Goal: Task Accomplishment & Management: Complete application form

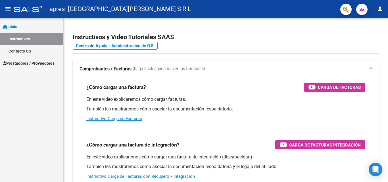
click at [26, 65] on span "Prestadores / Proveedores" at bounding box center [29, 63] width 52 height 6
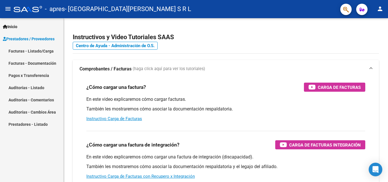
click at [30, 51] on link "Facturas - Listado/Carga" at bounding box center [31, 51] width 63 height 12
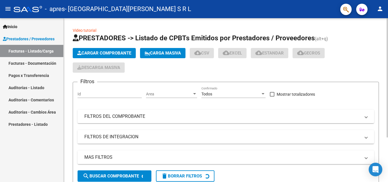
click at [115, 52] on span "Cargar Comprobante" at bounding box center [104, 53] width 54 height 5
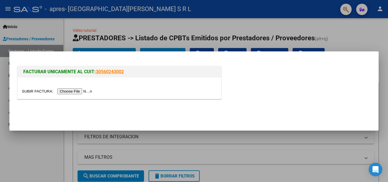
click at [70, 92] on input "file" at bounding box center [58, 91] width 72 height 6
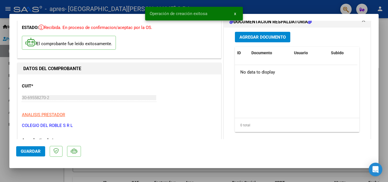
scroll to position [57, 0]
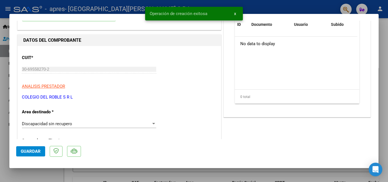
click at [43, 125] on span "Discapacidad sin recupero" at bounding box center [47, 123] width 50 height 5
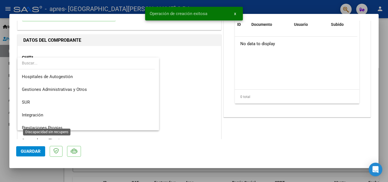
scroll to position [42, 0]
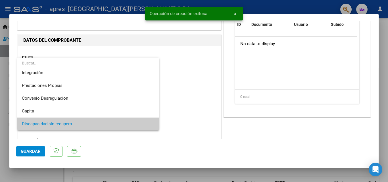
click at [207, 87] on div at bounding box center [194, 91] width 388 height 182
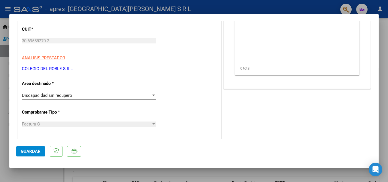
scroll to position [114, 0]
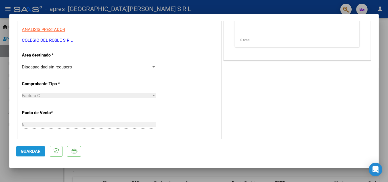
click at [39, 151] on span "Guardar" at bounding box center [31, 151] width 20 height 5
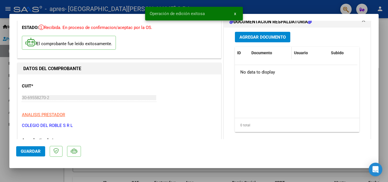
scroll to position [0, 0]
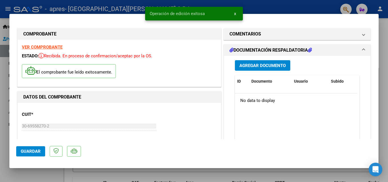
click at [263, 64] on span "Agregar Documento" at bounding box center [263, 65] width 46 height 5
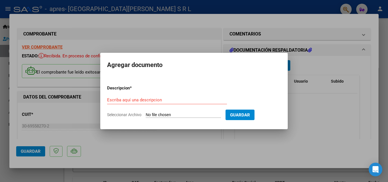
click at [303, 115] on div at bounding box center [194, 91] width 388 height 182
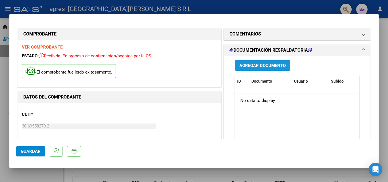
click at [278, 63] on span "Agregar Documento" at bounding box center [263, 65] width 46 height 5
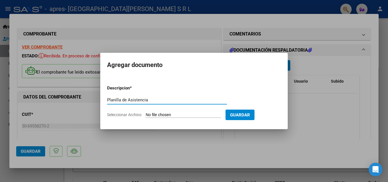
type input "Planilla de Asistencia"
click at [151, 115] on input "Seleccionar Archivo" at bounding box center [183, 115] width 75 height 5
type input "C:\fakepath\[PERSON_NAME].pdf"
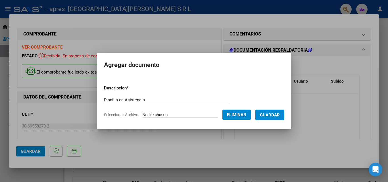
click at [274, 120] on button "Guardar" at bounding box center [270, 115] width 29 height 11
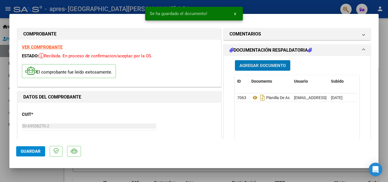
scroll to position [57, 0]
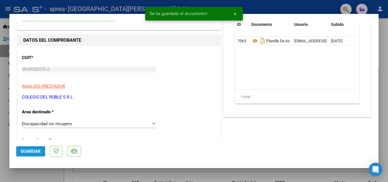
click at [34, 150] on span "Guardar" at bounding box center [31, 151] width 20 height 5
click at [384, 91] on div at bounding box center [194, 91] width 388 height 182
type input "$ 0,00"
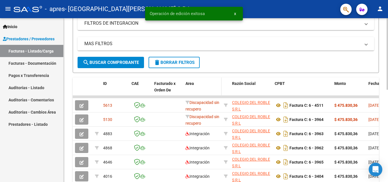
scroll to position [142, 0]
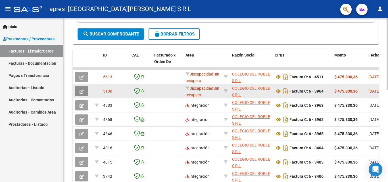
click at [83, 93] on icon "button" at bounding box center [82, 92] width 4 height 4
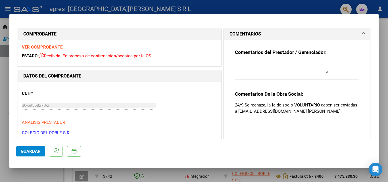
click at [384, 33] on div at bounding box center [194, 91] width 388 height 182
type input "$ 0,00"
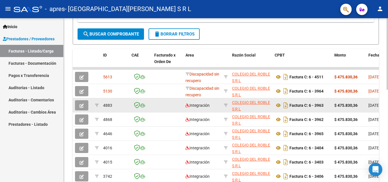
click at [79, 107] on button "button" at bounding box center [81, 105] width 13 height 10
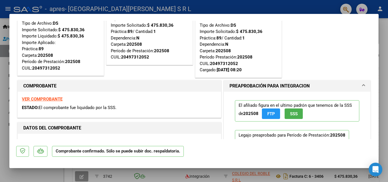
scroll to position [114, 0]
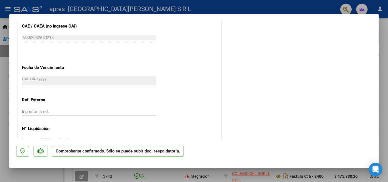
click at [384, 66] on div at bounding box center [194, 91] width 388 height 182
type input "$ 0,00"
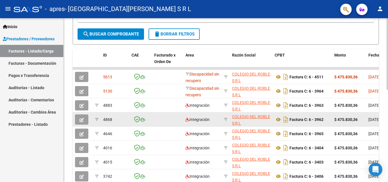
scroll to position [85, 0]
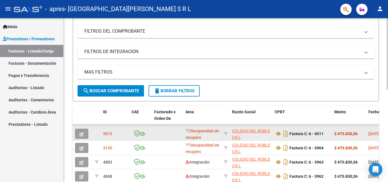
click at [89, 135] on div at bounding box center [82, 134] width 15 height 10
click at [85, 135] on button "button" at bounding box center [81, 134] width 13 height 10
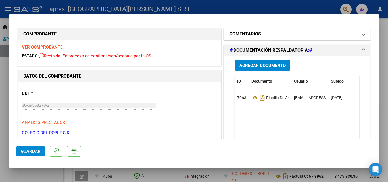
click at [356, 37] on span "COMENTARIOS" at bounding box center [296, 34] width 133 height 7
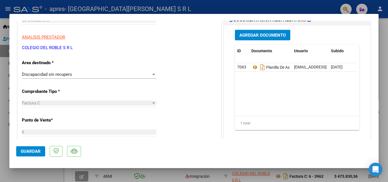
click at [107, 76] on div "Discapacidad sin recupero" at bounding box center [86, 74] width 129 height 5
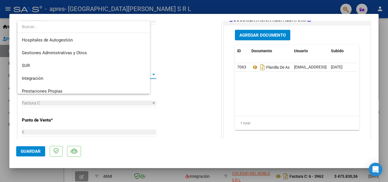
scroll to position [55, 0]
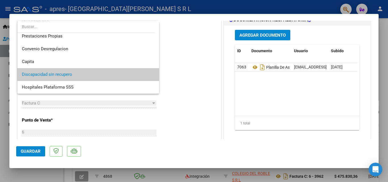
click at [382, 59] on div at bounding box center [194, 91] width 388 height 182
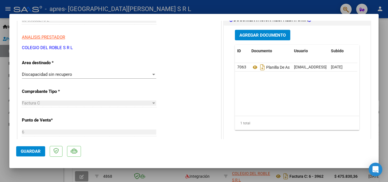
click at [385, 100] on div at bounding box center [194, 91] width 388 height 182
type input "$ 0,00"
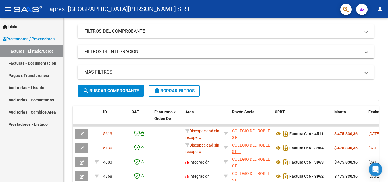
scroll to position [85, 0]
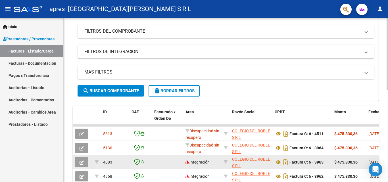
click at [83, 161] on icon "button" at bounding box center [82, 163] width 4 height 4
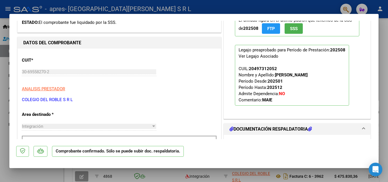
scroll to position [142, 0]
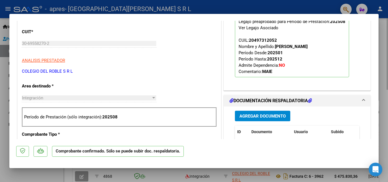
click at [383, 84] on div at bounding box center [194, 91] width 388 height 182
type input "$ 0,00"
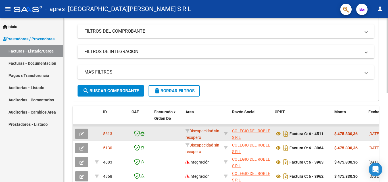
scroll to position [85, 0]
click at [81, 133] on icon "button" at bounding box center [82, 134] width 4 height 4
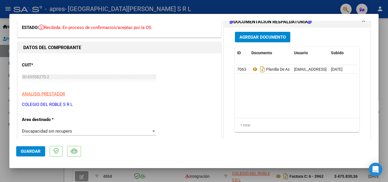
scroll to position [57, 0]
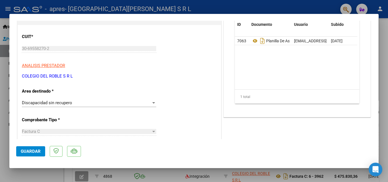
click at [128, 104] on div "Discapacidad sin recupero" at bounding box center [86, 102] width 129 height 5
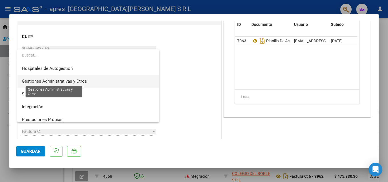
scroll to position [28, 0]
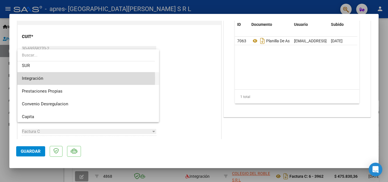
click at [47, 79] on span "Integración" at bounding box center [88, 78] width 133 height 13
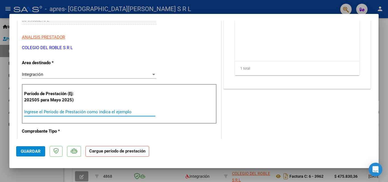
click at [61, 112] on input "Ingrese el Período de Prestación como indica el ejemplo" at bounding box center [89, 111] width 131 height 5
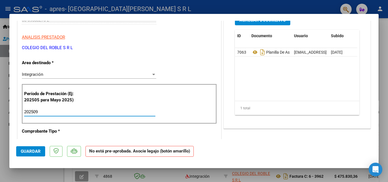
type input "202509"
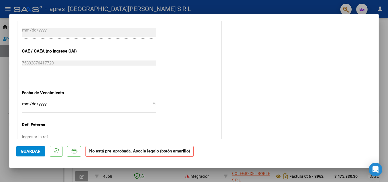
scroll to position [355, 0]
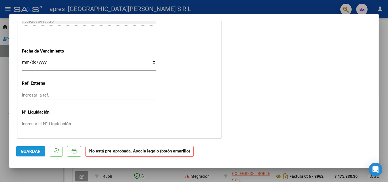
click at [43, 150] on button "Guardar" at bounding box center [30, 151] width 29 height 10
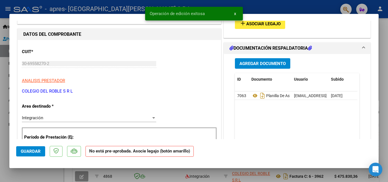
scroll to position [13, 0]
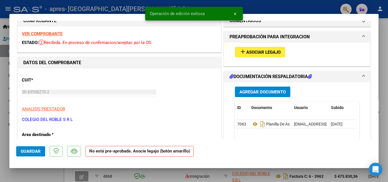
click at [259, 54] on span "Asociar Legajo" at bounding box center [264, 52] width 34 height 5
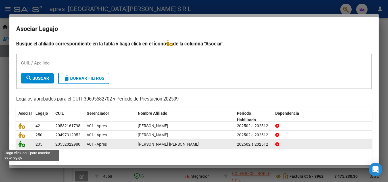
click at [22, 146] on icon at bounding box center [21, 144] width 7 height 6
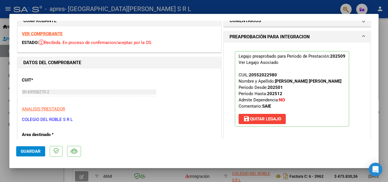
scroll to position [127, 0]
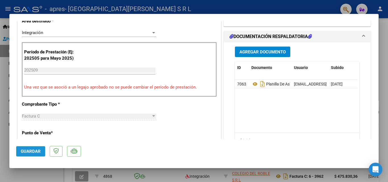
click at [38, 150] on span "Guardar" at bounding box center [31, 151] width 20 height 5
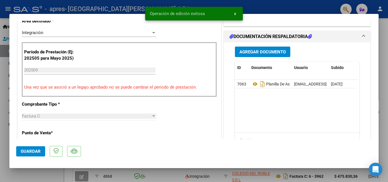
click at [382, 24] on div at bounding box center [194, 91] width 388 height 182
type input "$ 0,00"
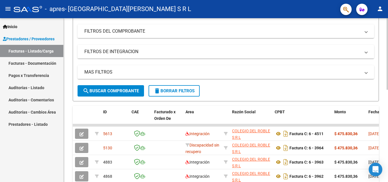
scroll to position [0, 0]
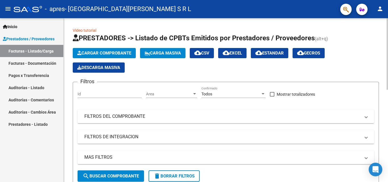
click at [101, 54] on span "Cargar Comprobante" at bounding box center [104, 53] width 54 height 5
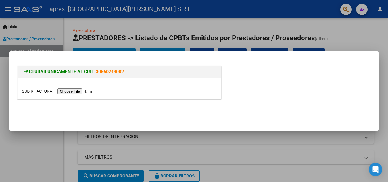
click at [92, 91] on input "file" at bounding box center [58, 91] width 72 height 6
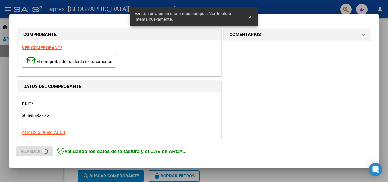
scroll to position [139, 0]
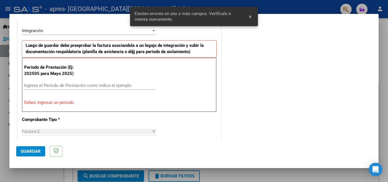
click at [67, 84] on input "Ingrese el Período de Prestación como indica el ejemplo" at bounding box center [89, 85] width 131 height 5
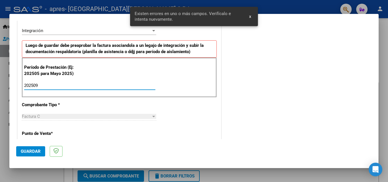
type input "202509"
click at [246, 90] on div "COMENTARIOS Comentarios del Prestador / Gerenciador:" at bounding box center [298, 135] width 150 height 494
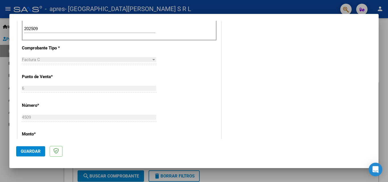
scroll to position [253, 0]
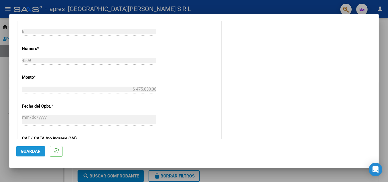
click at [31, 152] on span "Guardar" at bounding box center [31, 151] width 20 height 5
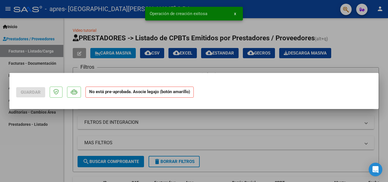
scroll to position [0, 0]
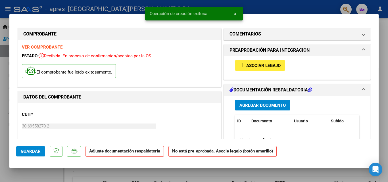
click at [278, 64] on span "Asociar Legajo" at bounding box center [264, 65] width 34 height 5
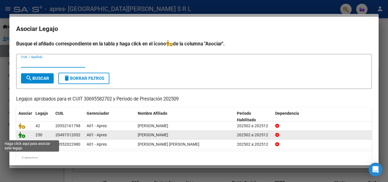
click at [24, 135] on icon at bounding box center [21, 135] width 7 height 6
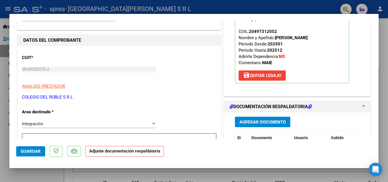
scroll to position [85, 0]
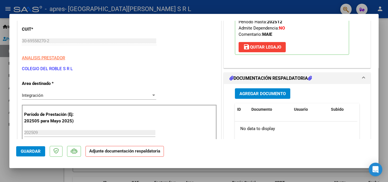
click at [244, 96] on span "Agregar Documento" at bounding box center [263, 93] width 46 height 5
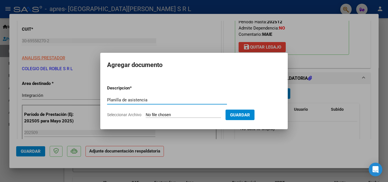
type input "Planilla de asistencia"
click at [160, 115] on input "Seleccionar Archivo" at bounding box center [183, 115] width 75 height 5
type input "C:\fakepath\[PERSON_NAME].pdf"
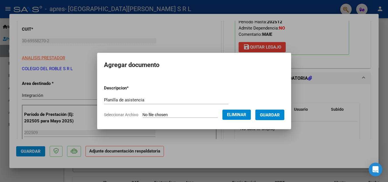
click at [276, 116] on span "Guardar" at bounding box center [270, 115] width 20 height 5
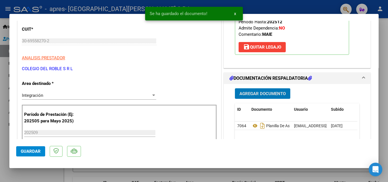
click at [32, 154] on button "Guardar" at bounding box center [30, 151] width 29 height 10
click at [381, 44] on div at bounding box center [194, 91] width 388 height 182
type input "$ 0,00"
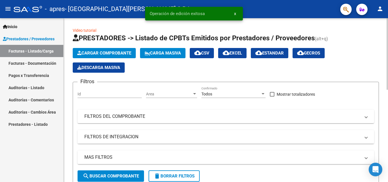
scroll to position [114, 0]
